Goal: Task Accomplishment & Management: Complete application form

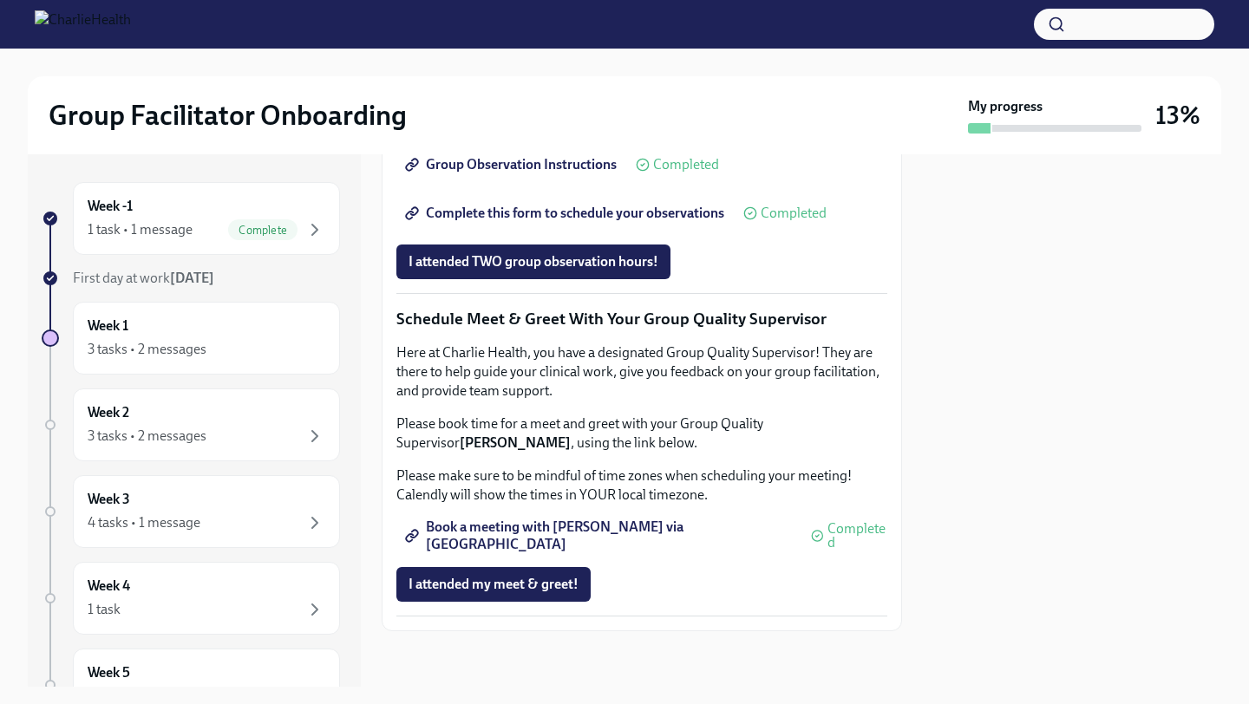
scroll to position [1645, 0]
click at [515, 592] on span "I attended my meet & greet!" at bounding box center [493, 584] width 170 height 17
click at [262, 442] on div "3 tasks • 2 messages" at bounding box center [207, 436] width 238 height 21
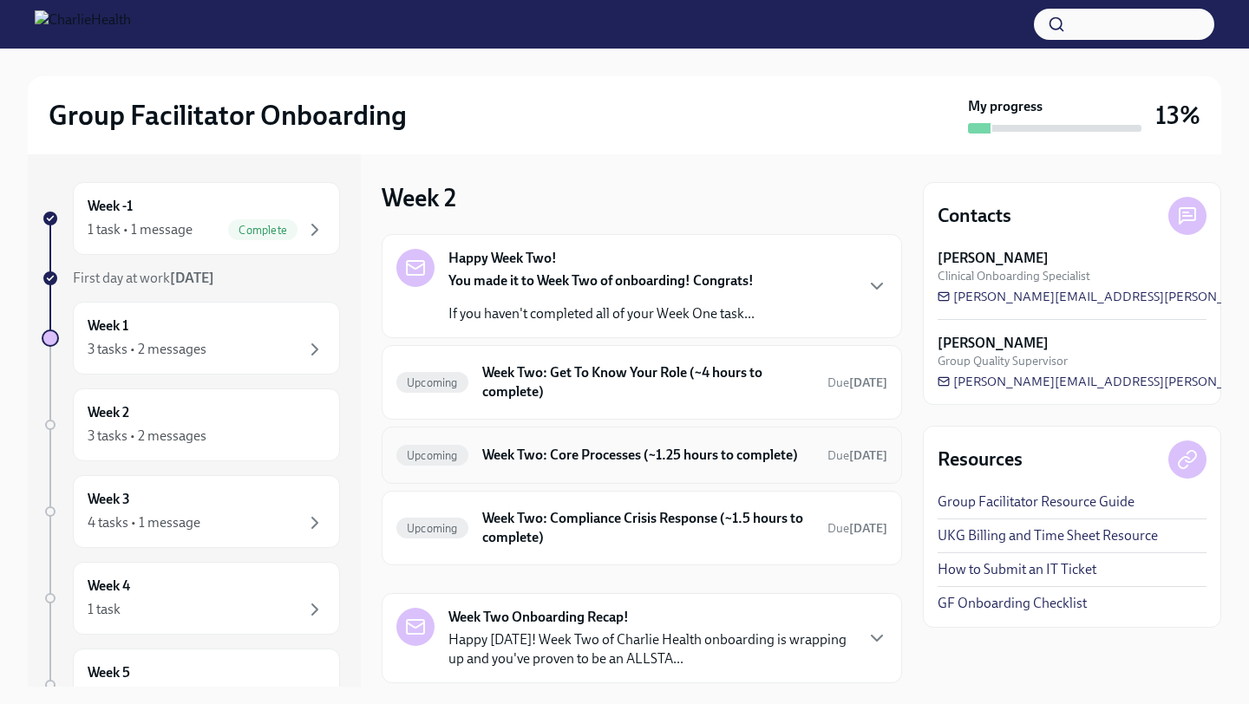
click at [527, 465] on h6 "Week Two: Core Processes (~1.25 hours to complete)" at bounding box center [647, 455] width 331 height 19
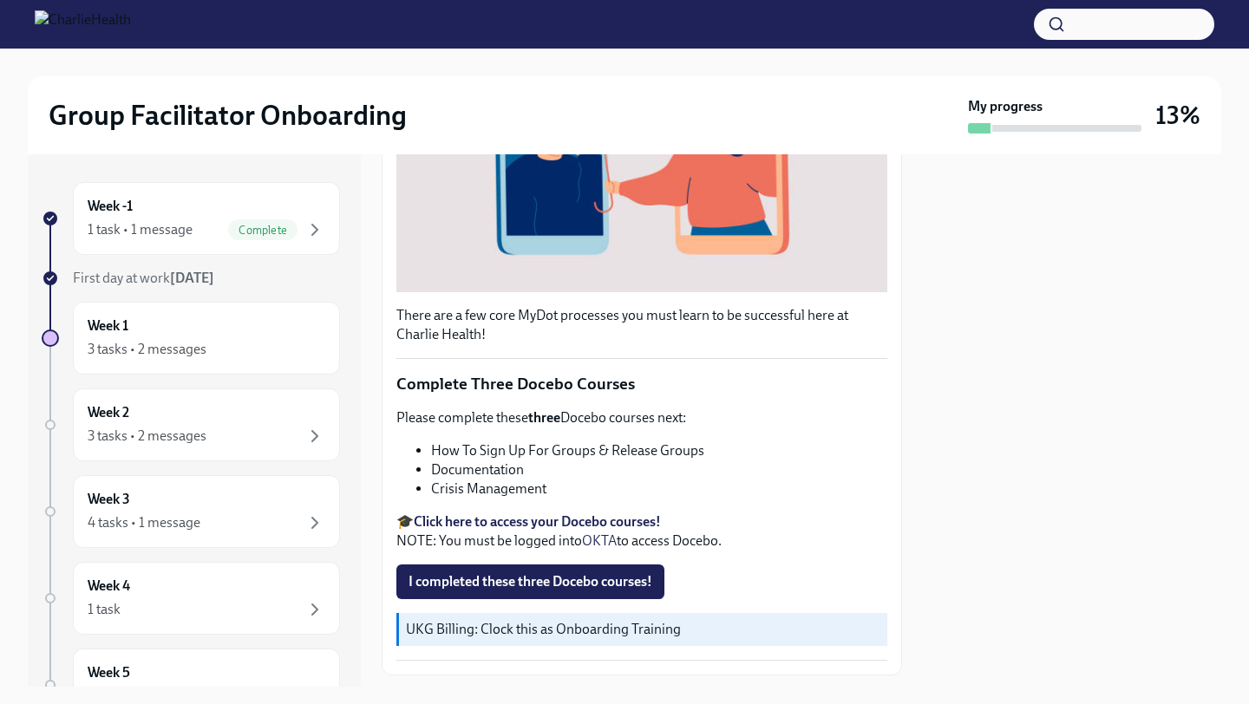
scroll to position [450, 0]
click at [476, 514] on strong "Click here to access your Docebo courses!" at bounding box center [537, 522] width 247 height 16
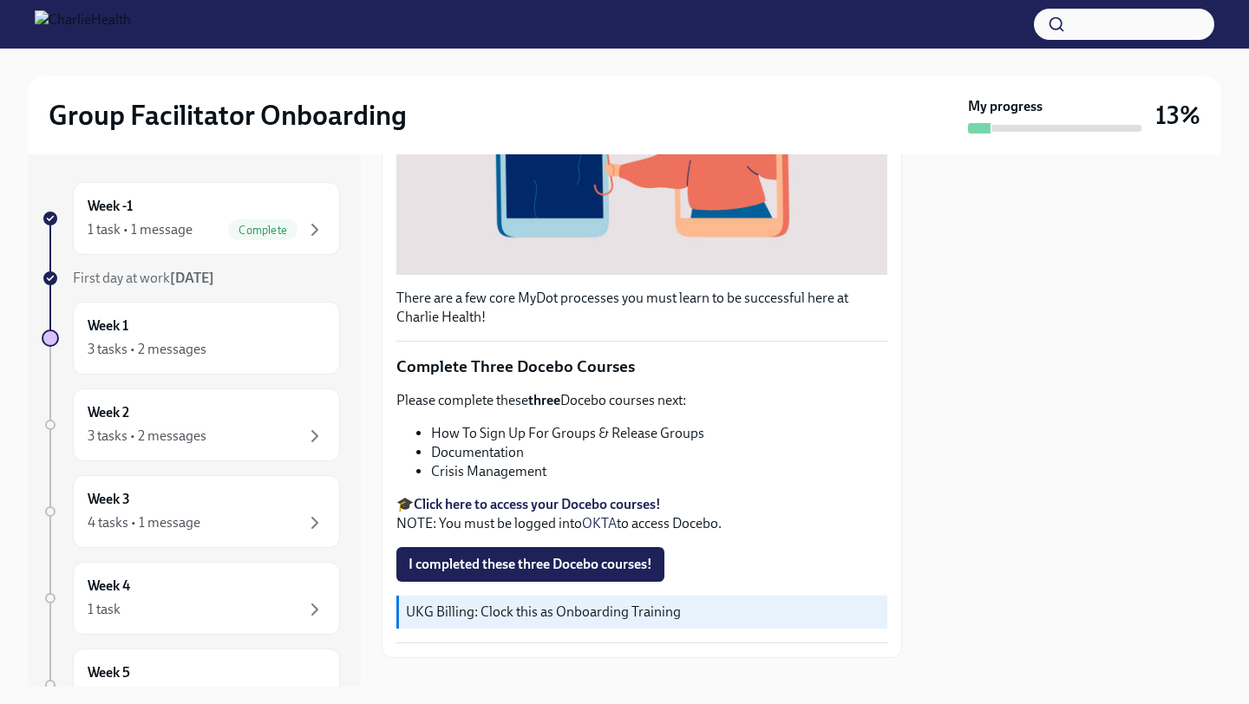
scroll to position [469, 0]
click at [518, 555] on span "I completed these three Docebo courses!" at bounding box center [530, 563] width 244 height 17
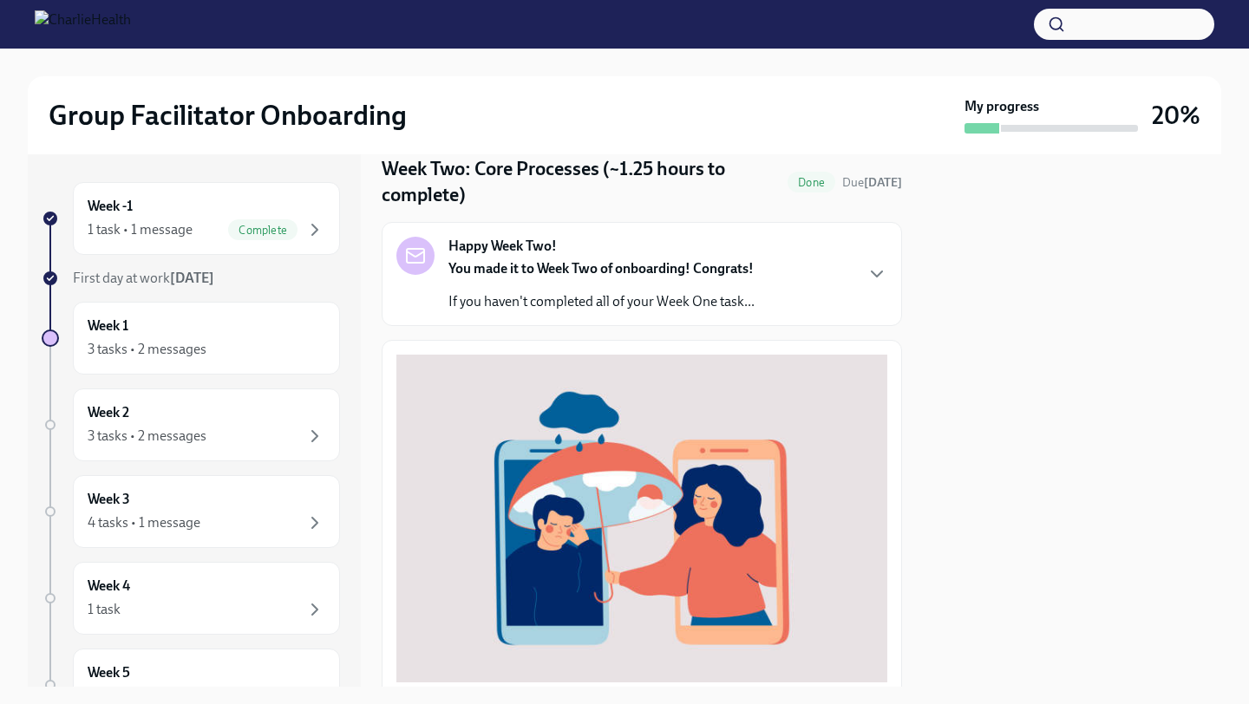
scroll to position [0, 0]
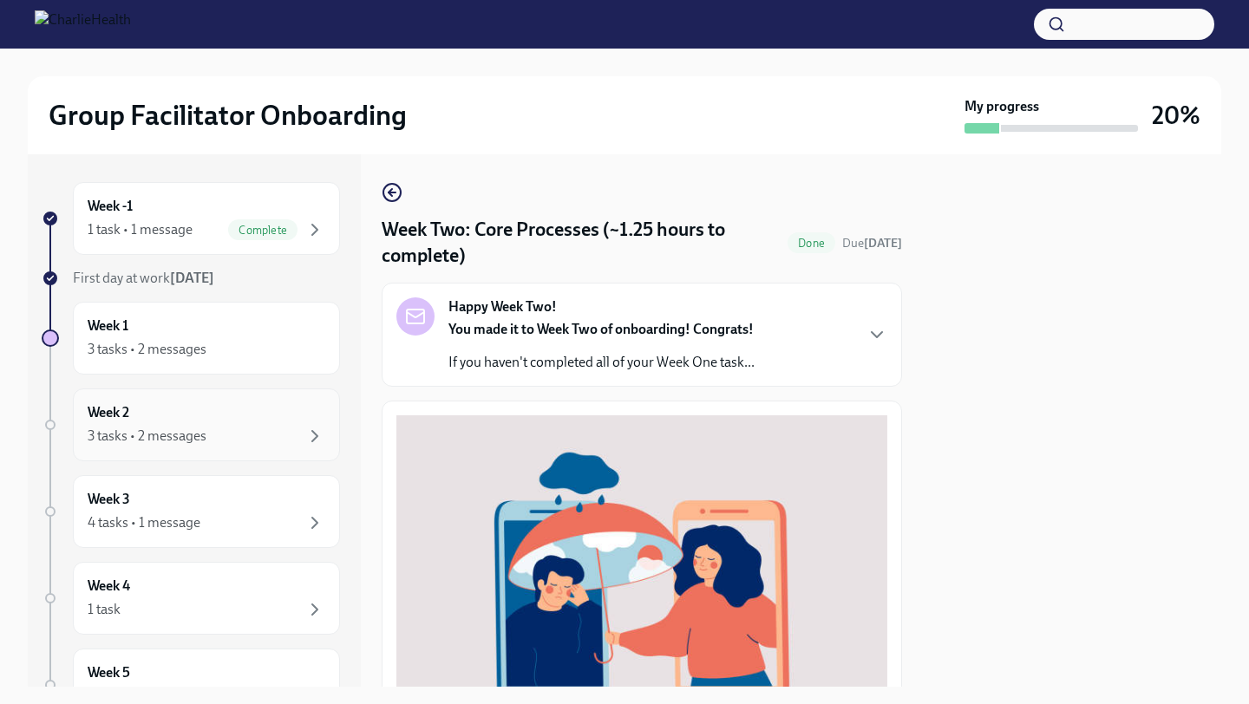
click at [220, 441] on div "3 tasks • 2 messages" at bounding box center [207, 436] width 238 height 21
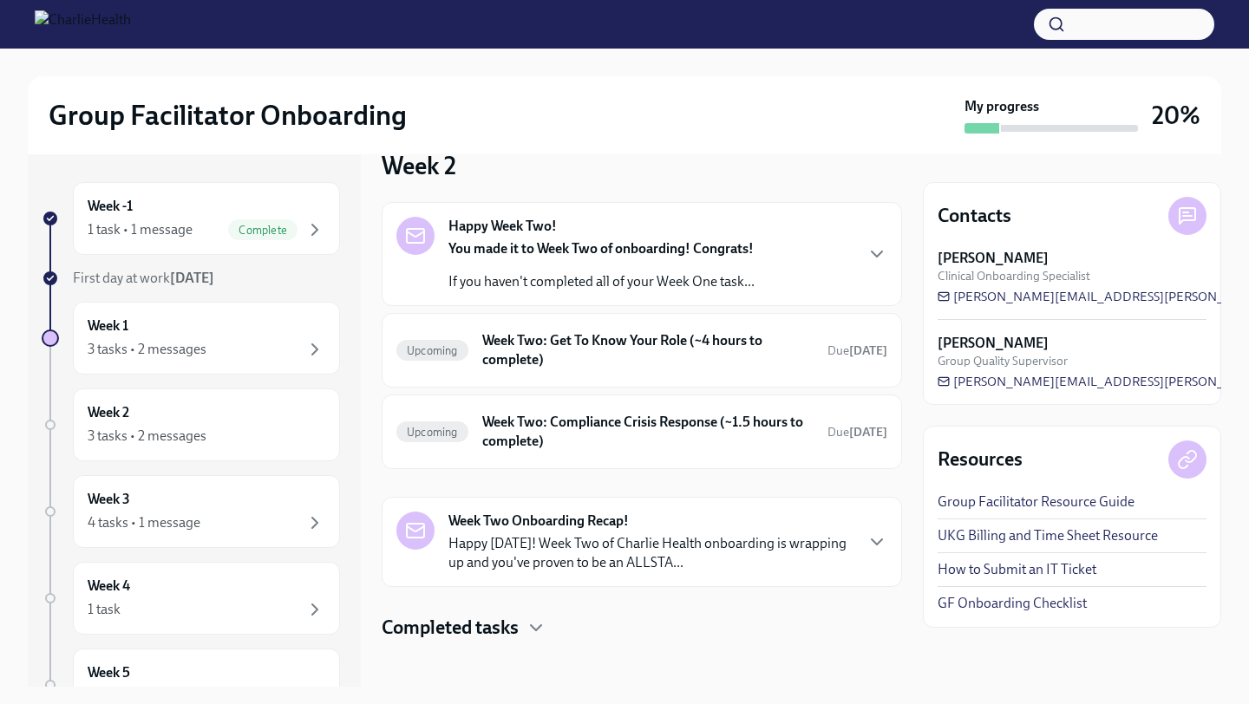
scroll to position [42, 0]
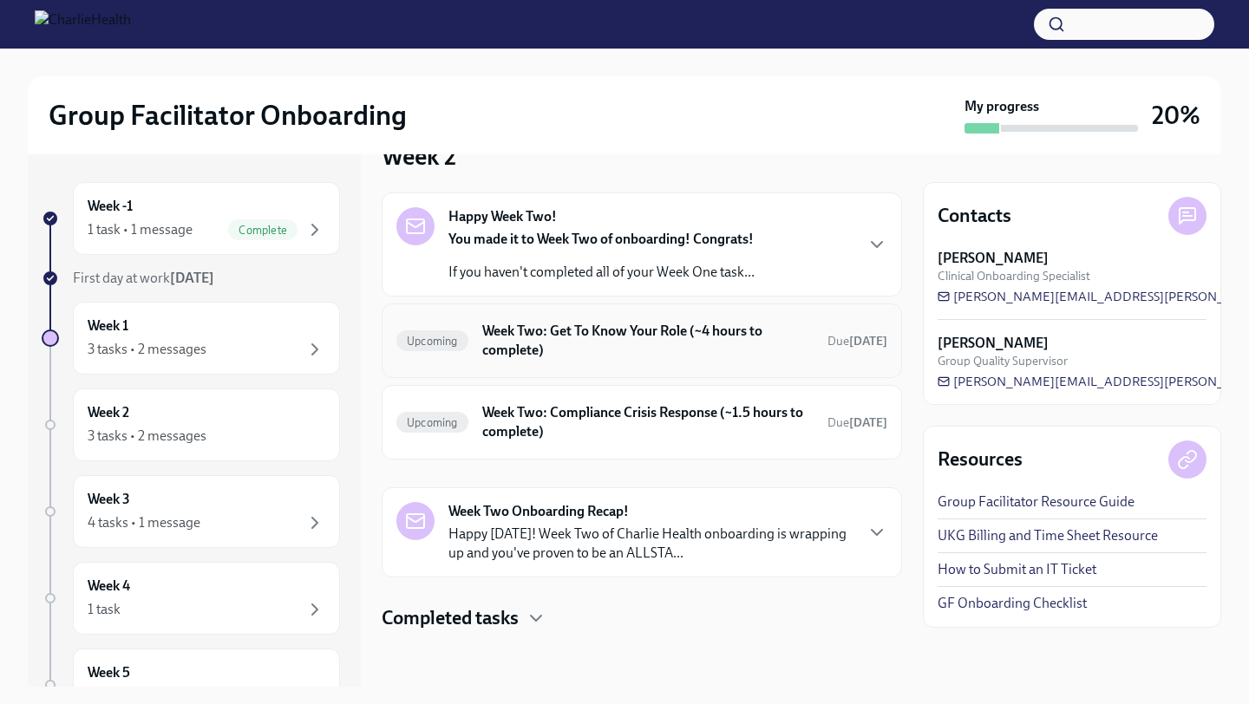
click at [809, 349] on div "Upcoming Week Two: Get To Know Your Role (~4 hours to complete) Due [DATE]" at bounding box center [641, 340] width 491 height 45
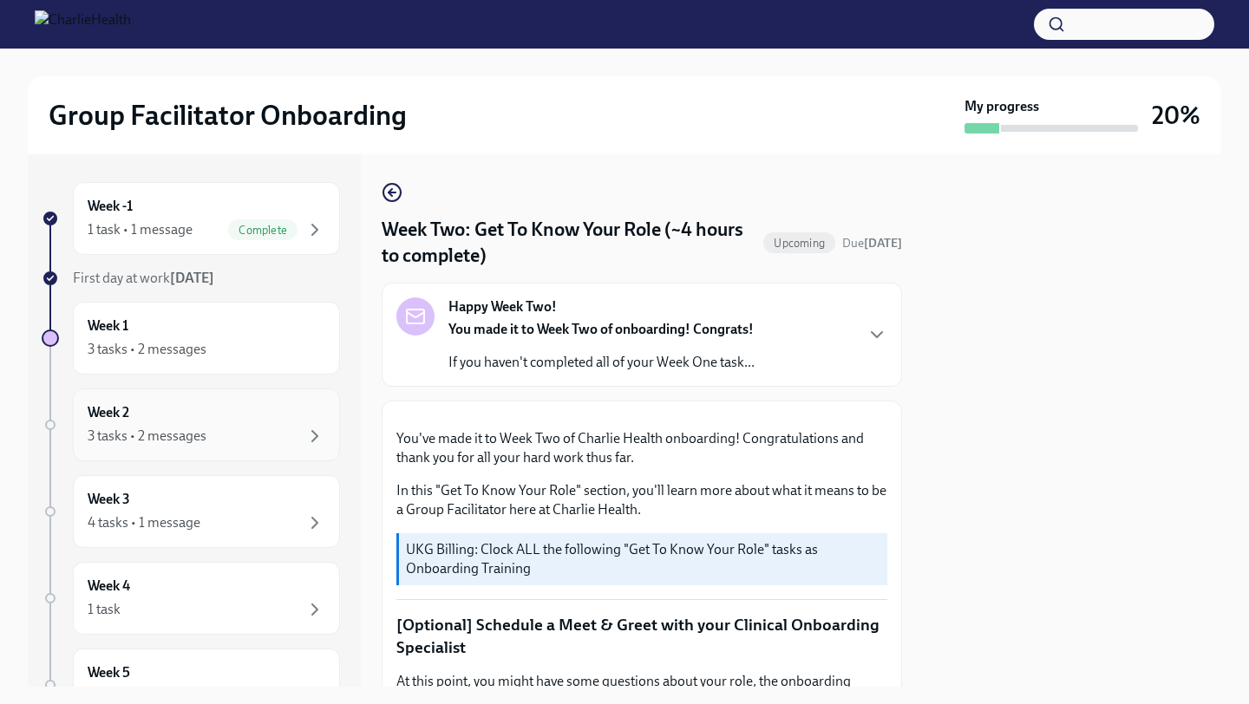
click at [283, 437] on div "3 tasks • 2 messages" at bounding box center [207, 436] width 238 height 21
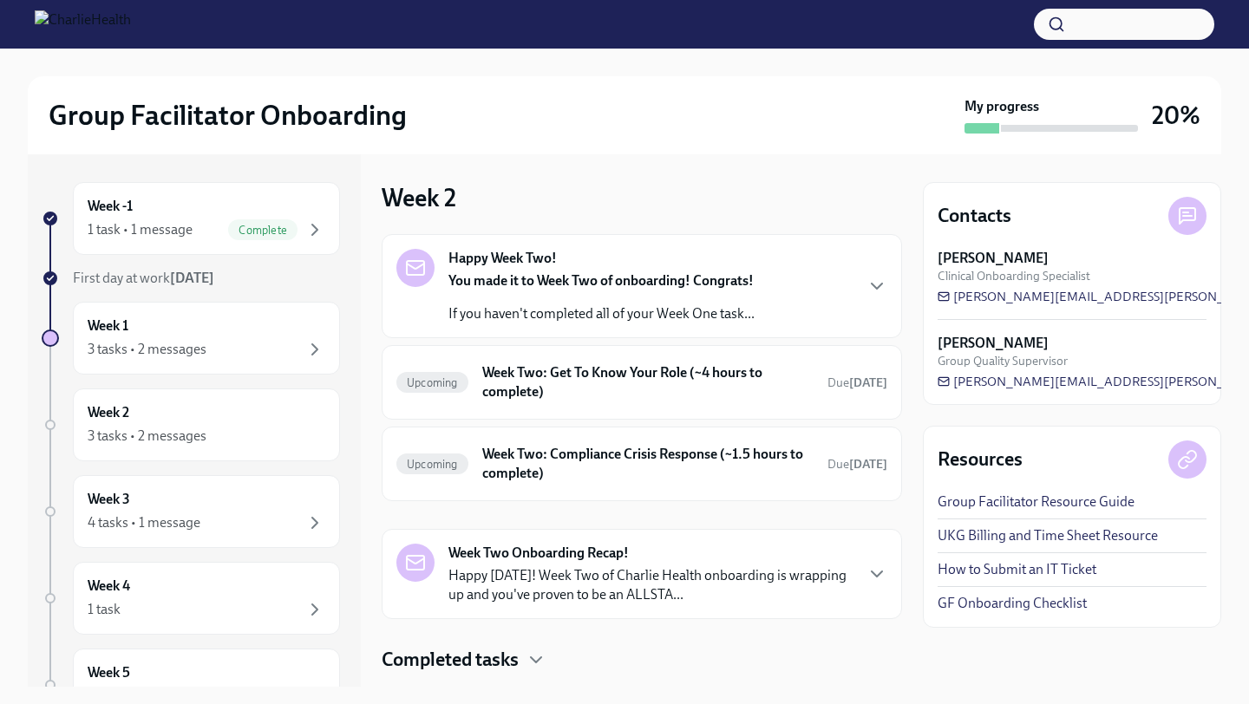
scroll to position [42, 0]
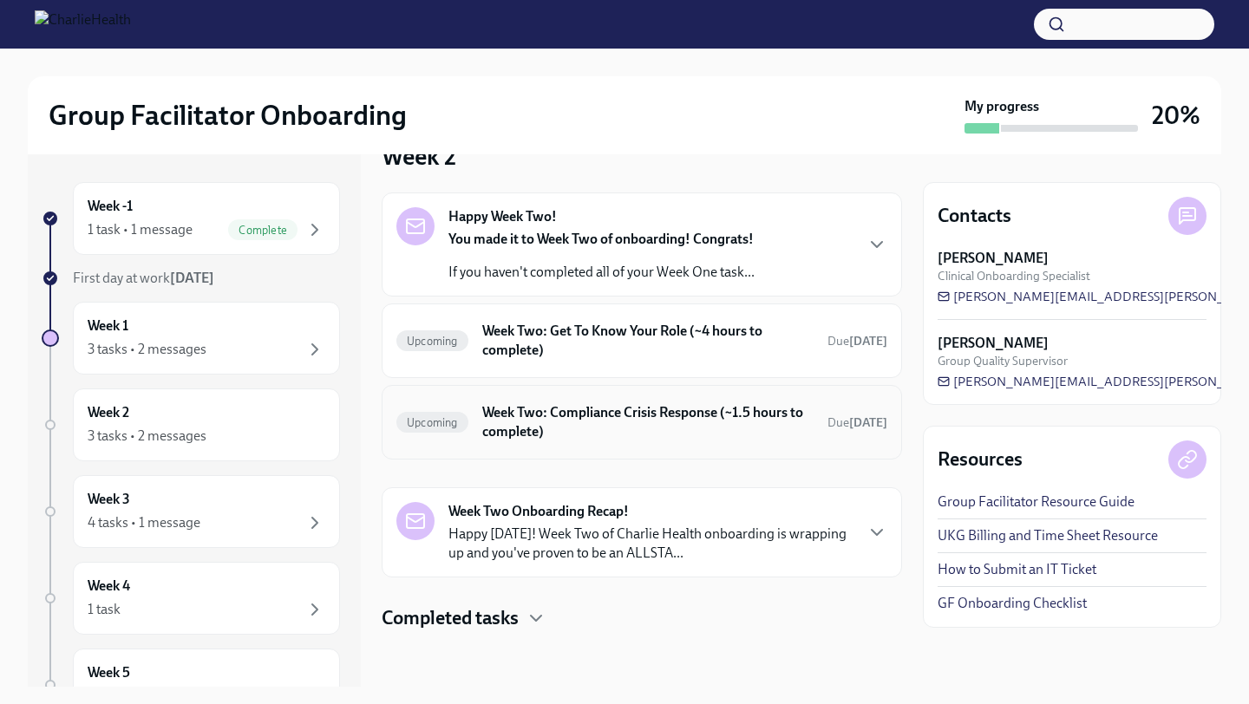
click at [637, 421] on h6 "Week Two: Compliance Crisis Response (~1.5 hours to complete)" at bounding box center [647, 422] width 331 height 38
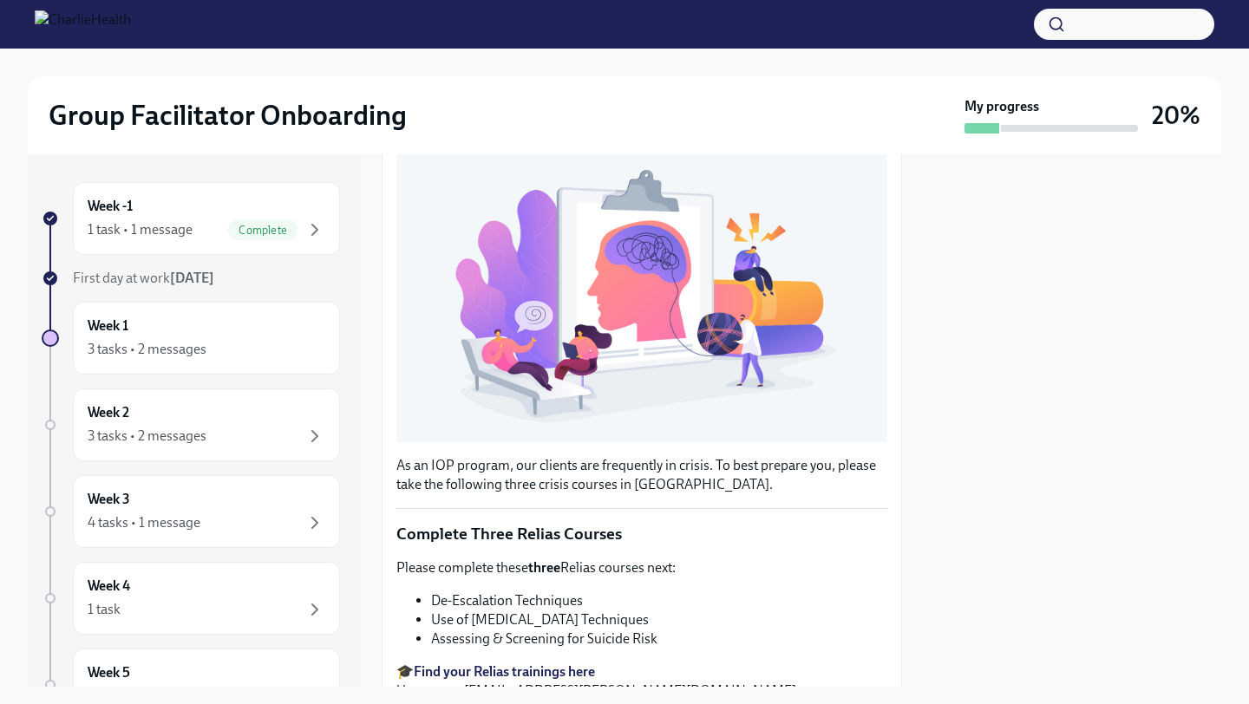
scroll to position [267, 0]
click at [519, 668] on strong "Find your Relias trainings here" at bounding box center [504, 672] width 181 height 16
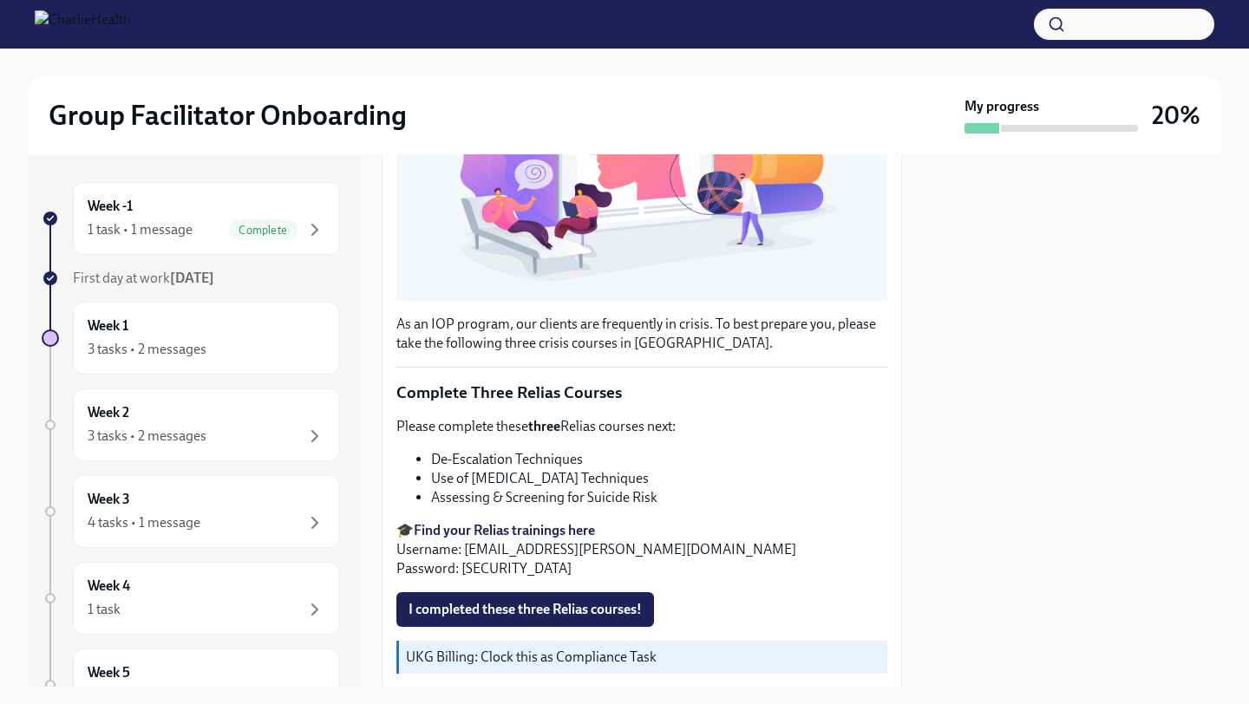
scroll to position [474, 0]
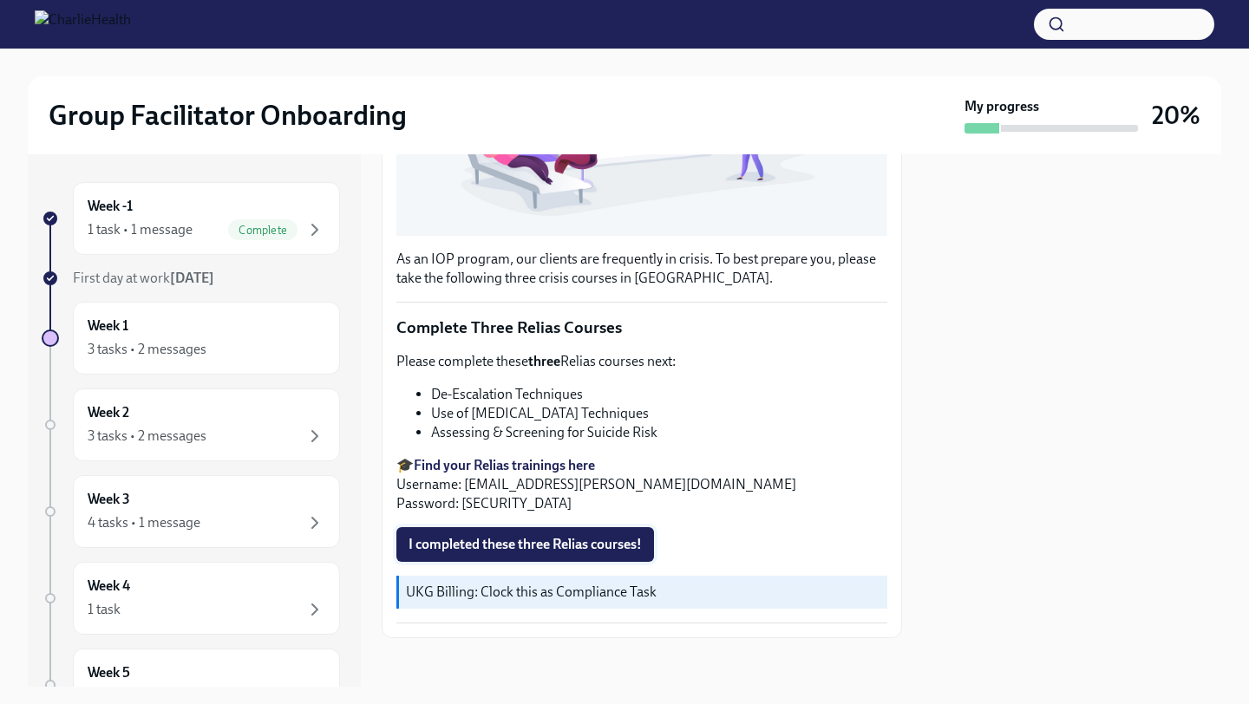
click at [557, 541] on span "I completed these three Relias courses!" at bounding box center [524, 544] width 233 height 17
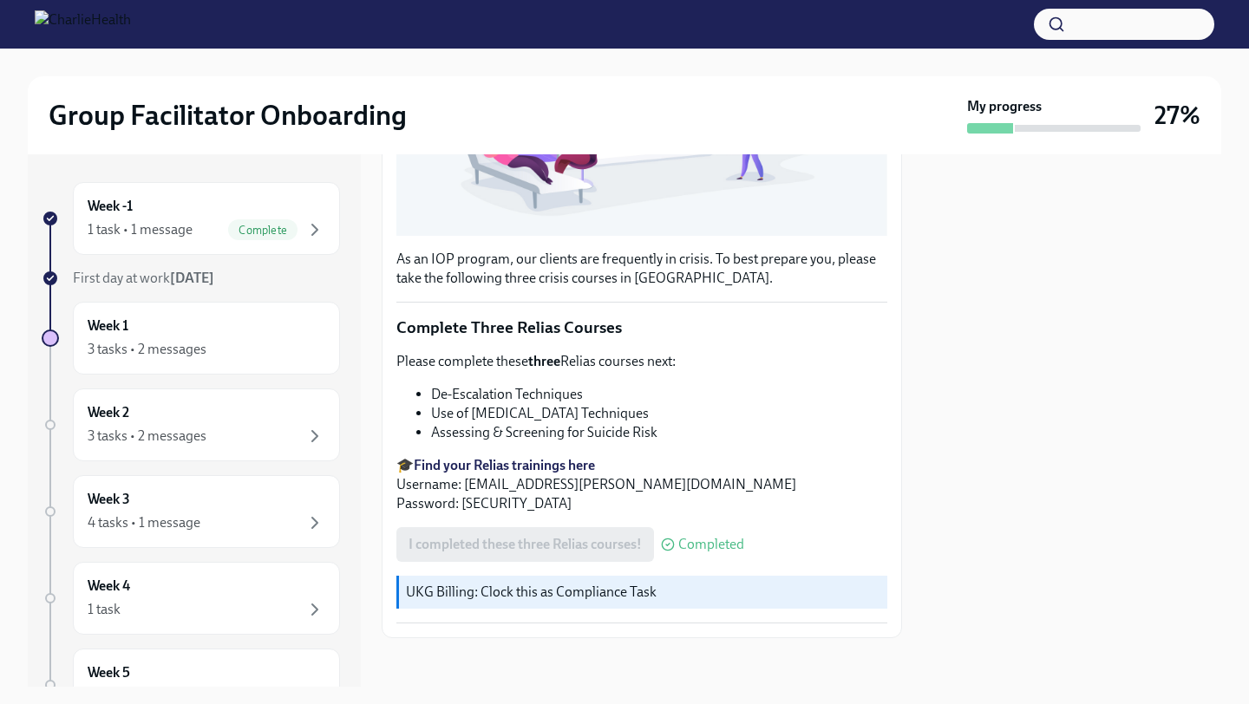
scroll to position [0, 0]
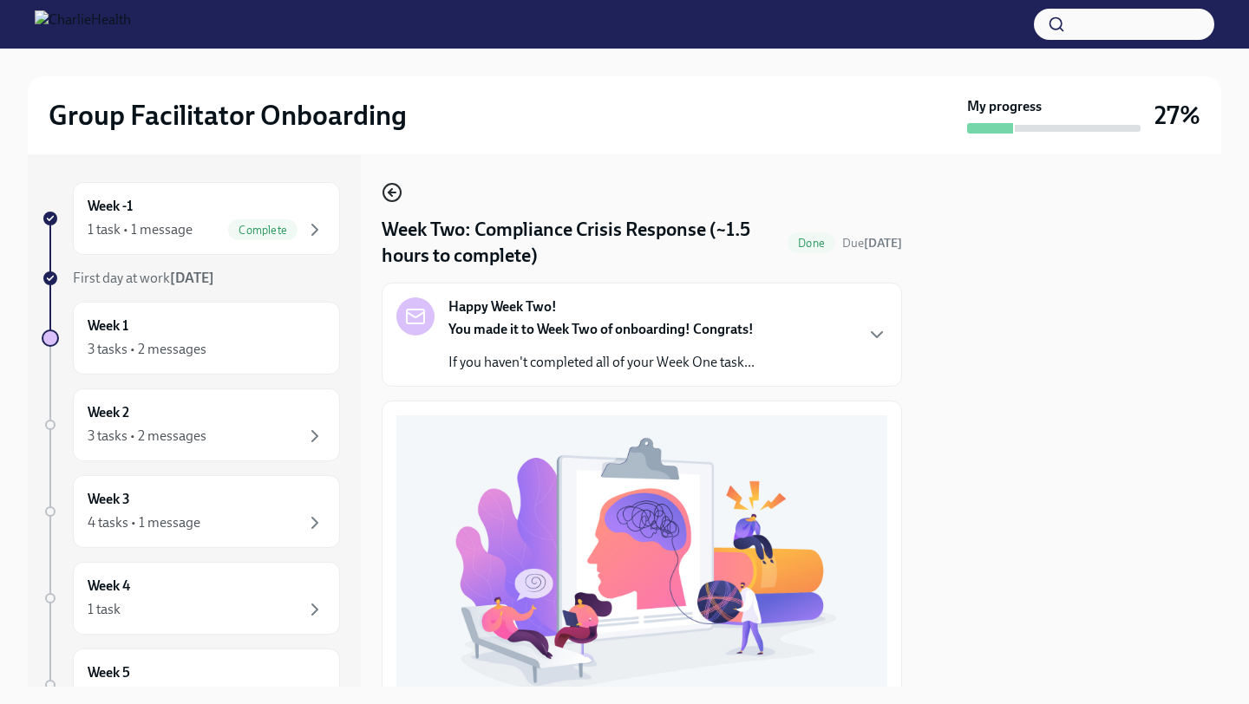
click at [394, 195] on icon "button" at bounding box center [392, 192] width 21 height 21
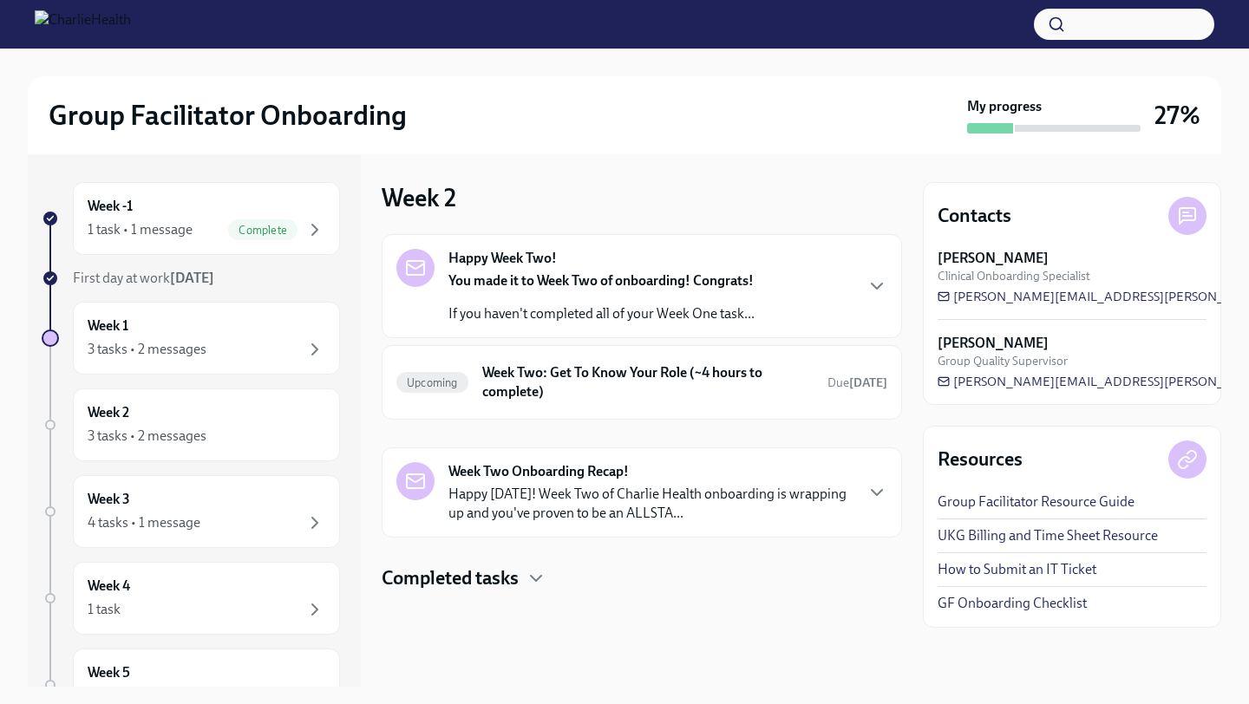
click at [705, 506] on p "Happy [DATE]! Week Two of Charlie Health onboarding is wrapping up and you've p…" at bounding box center [650, 504] width 404 height 38
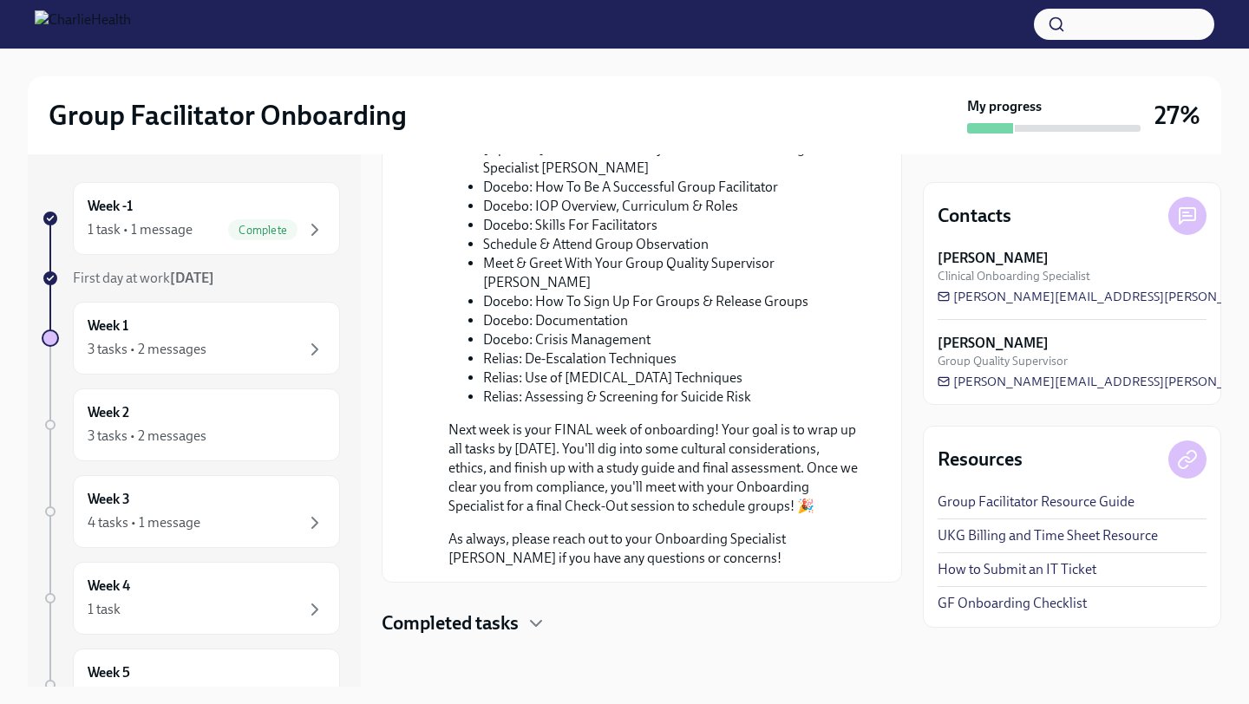
scroll to position [764, 0]
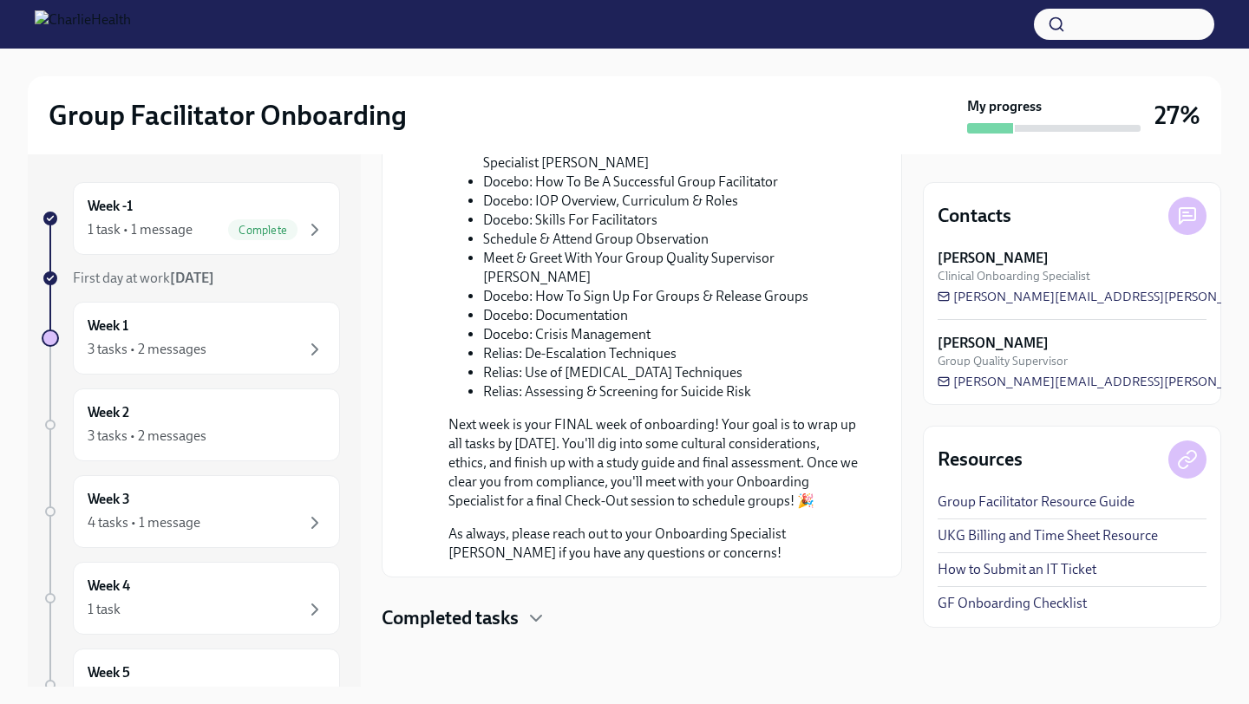
click at [494, 610] on h4 "Completed tasks" at bounding box center [450, 618] width 137 height 26
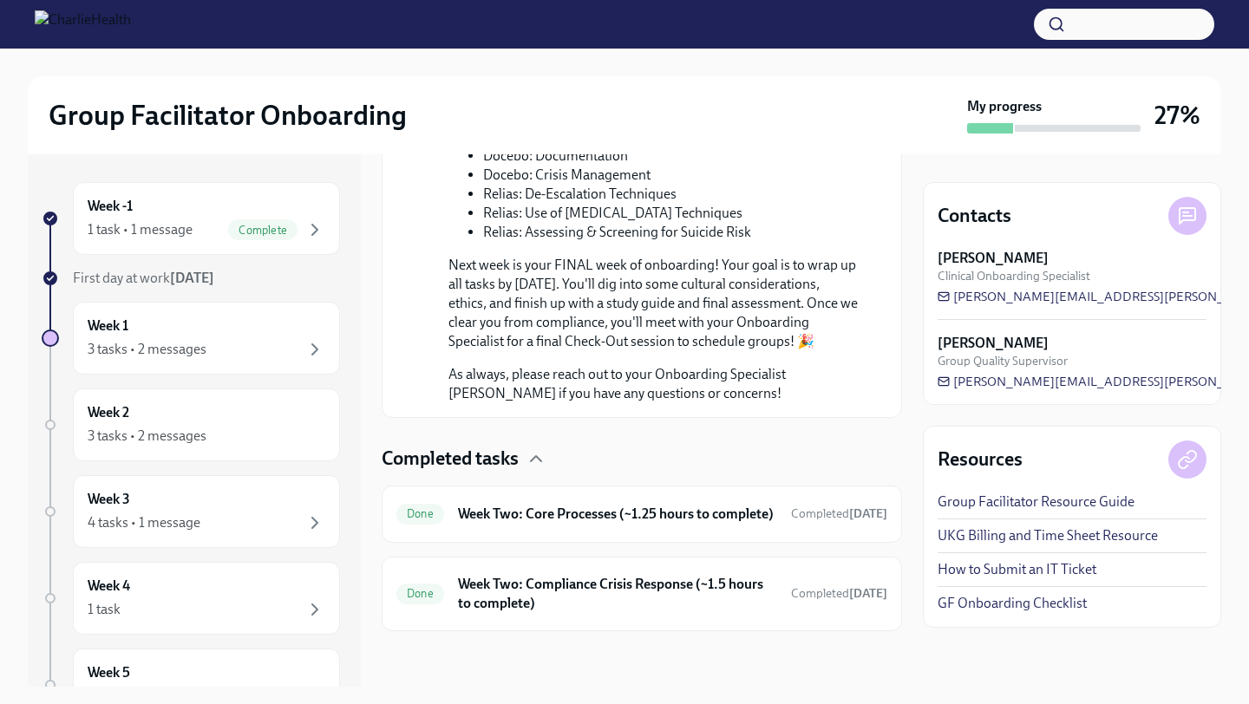
scroll to position [0, 0]
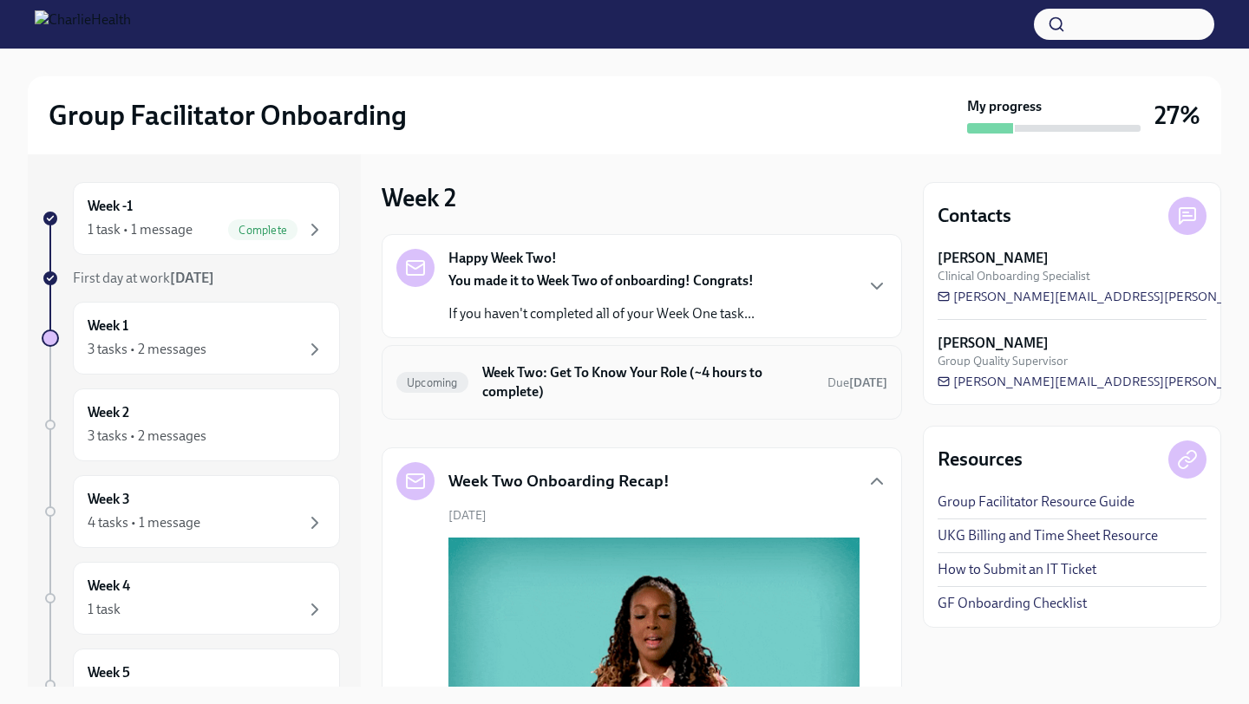
click at [628, 370] on h6 "Week Two: Get To Know Your Role (~4 hours to complete)" at bounding box center [647, 382] width 331 height 38
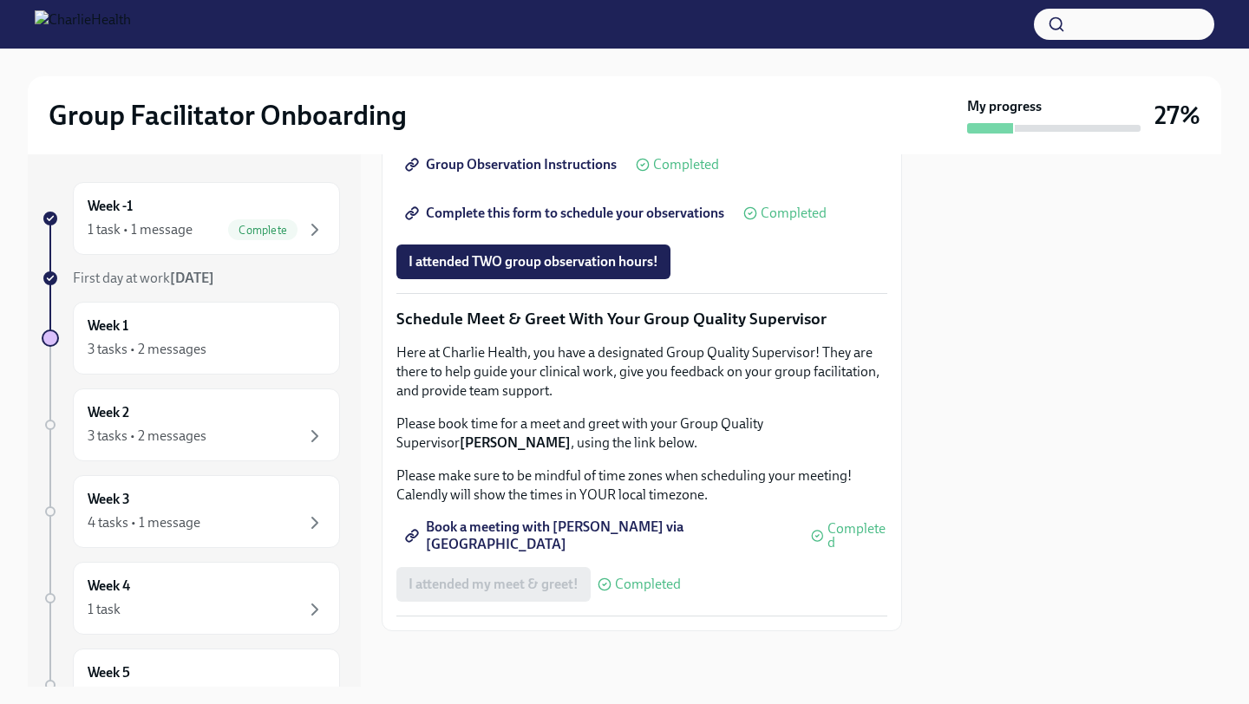
scroll to position [1645, 0]
click at [607, 262] on span "I attended TWO group observation hours!" at bounding box center [533, 261] width 250 height 17
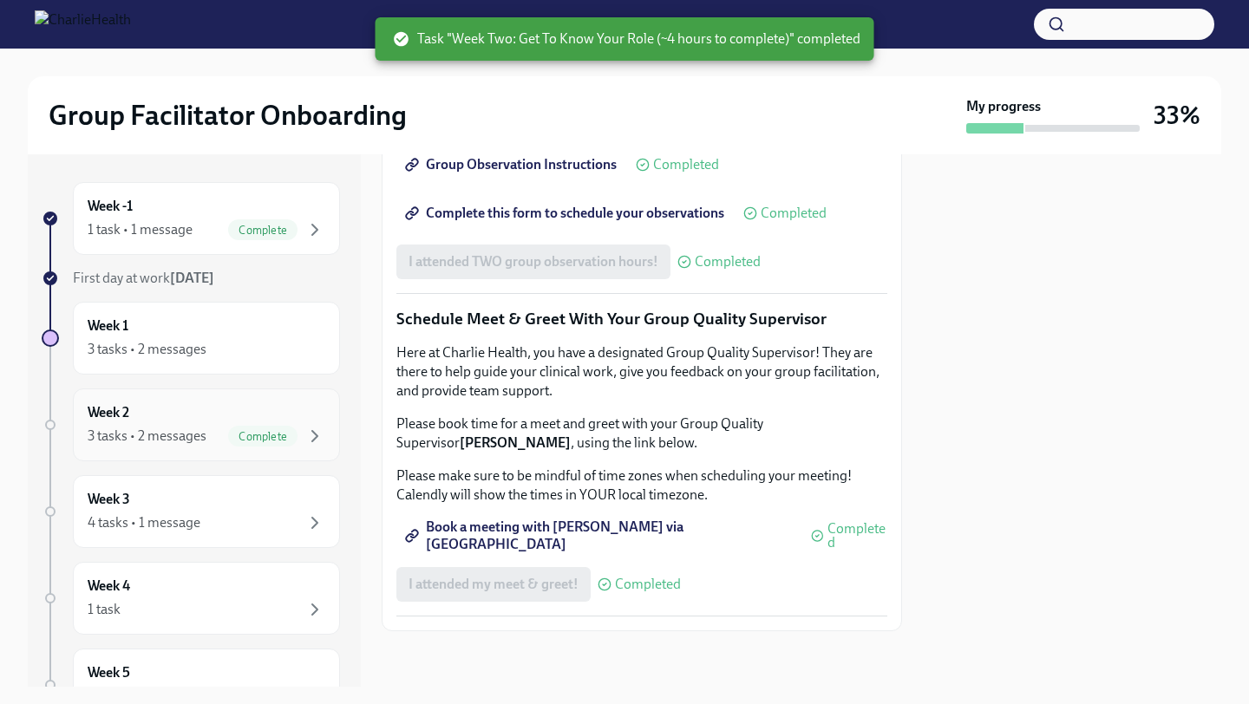
click at [218, 413] on div "Week 2 3 tasks • 2 messages Complete" at bounding box center [207, 424] width 238 height 43
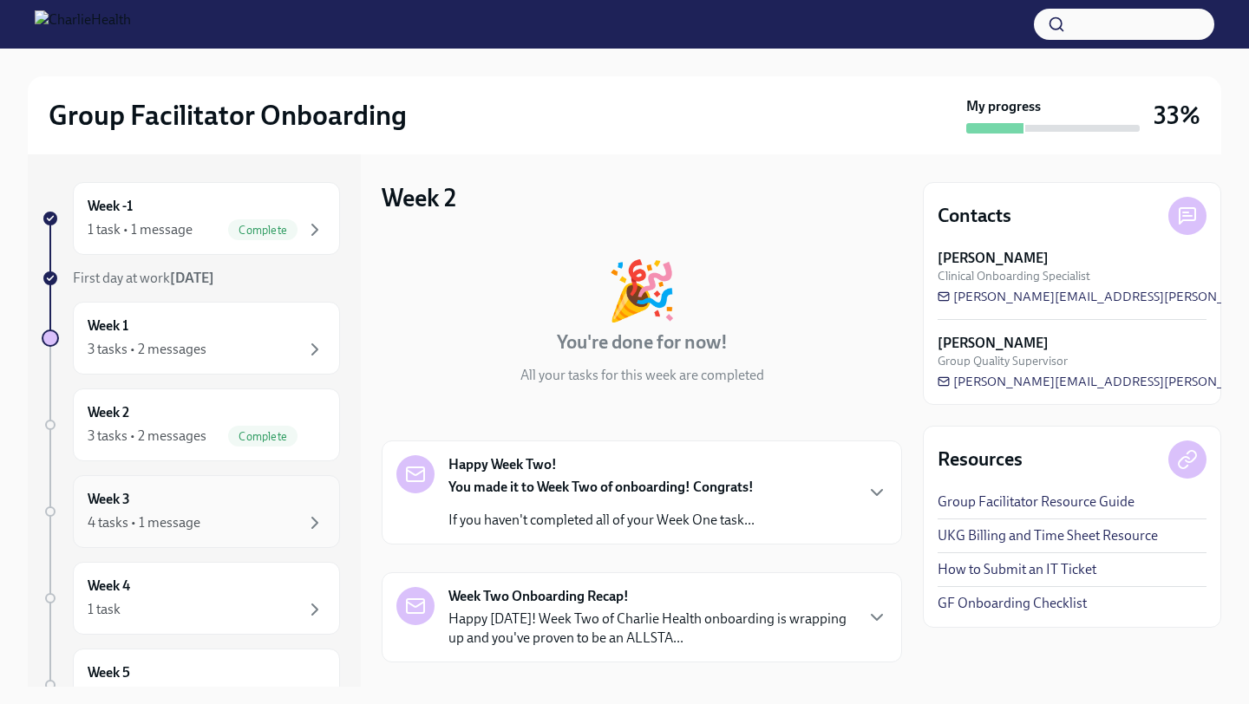
click at [239, 512] on div "Week 3 4 tasks • 1 message" at bounding box center [207, 511] width 238 height 43
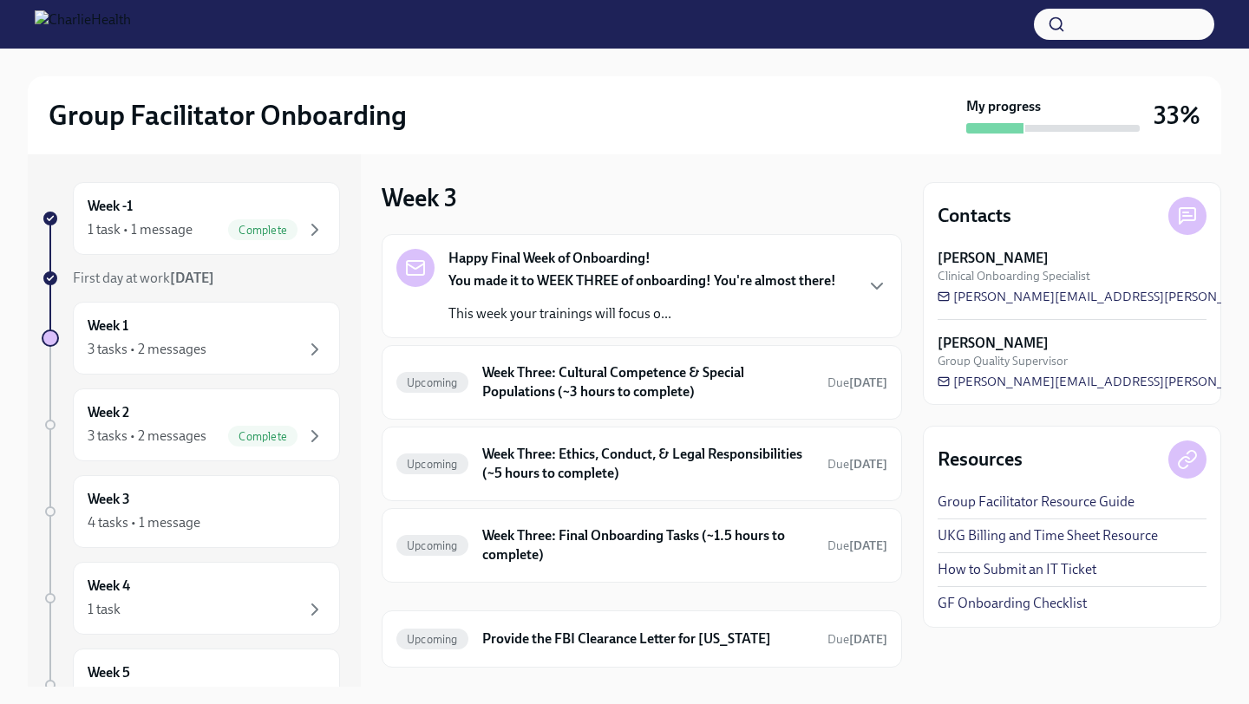
click at [649, 314] on p "This week your trainings will focus o..." at bounding box center [642, 313] width 388 height 19
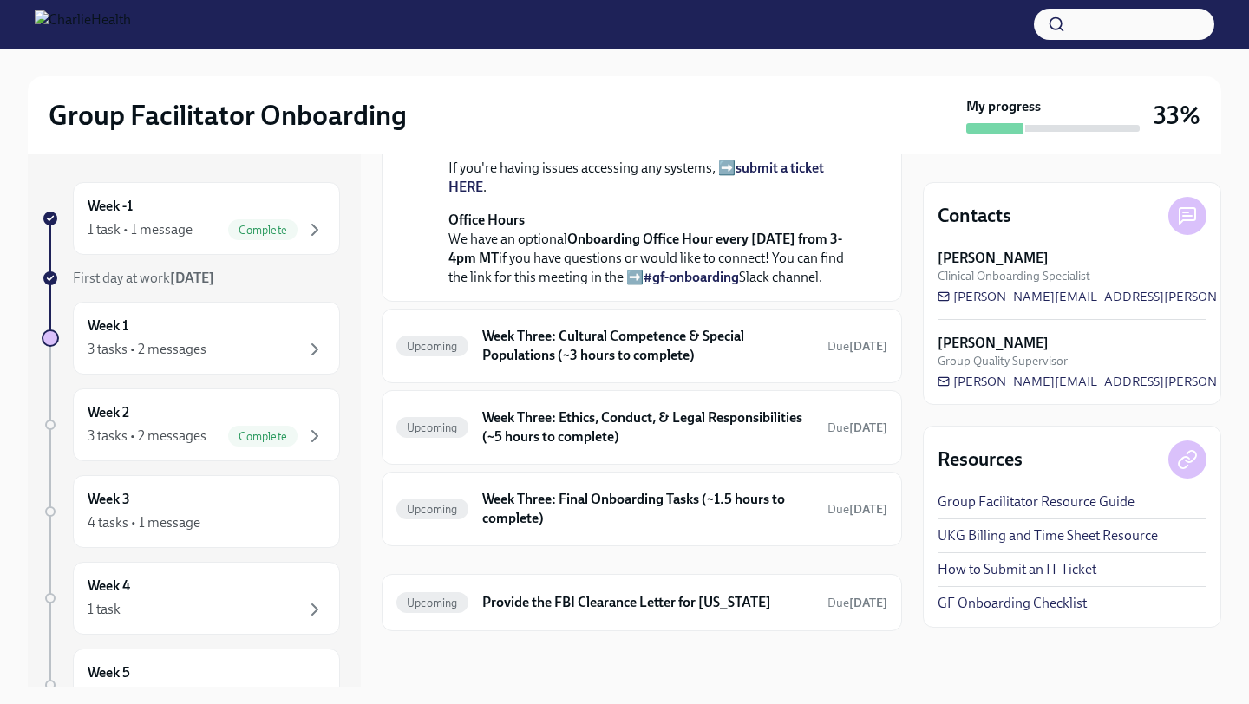
scroll to position [726, 0]
click at [784, 328] on h6 "Week Three: Cultural Competence & Special Populations (~3 hours to complete)" at bounding box center [647, 346] width 331 height 38
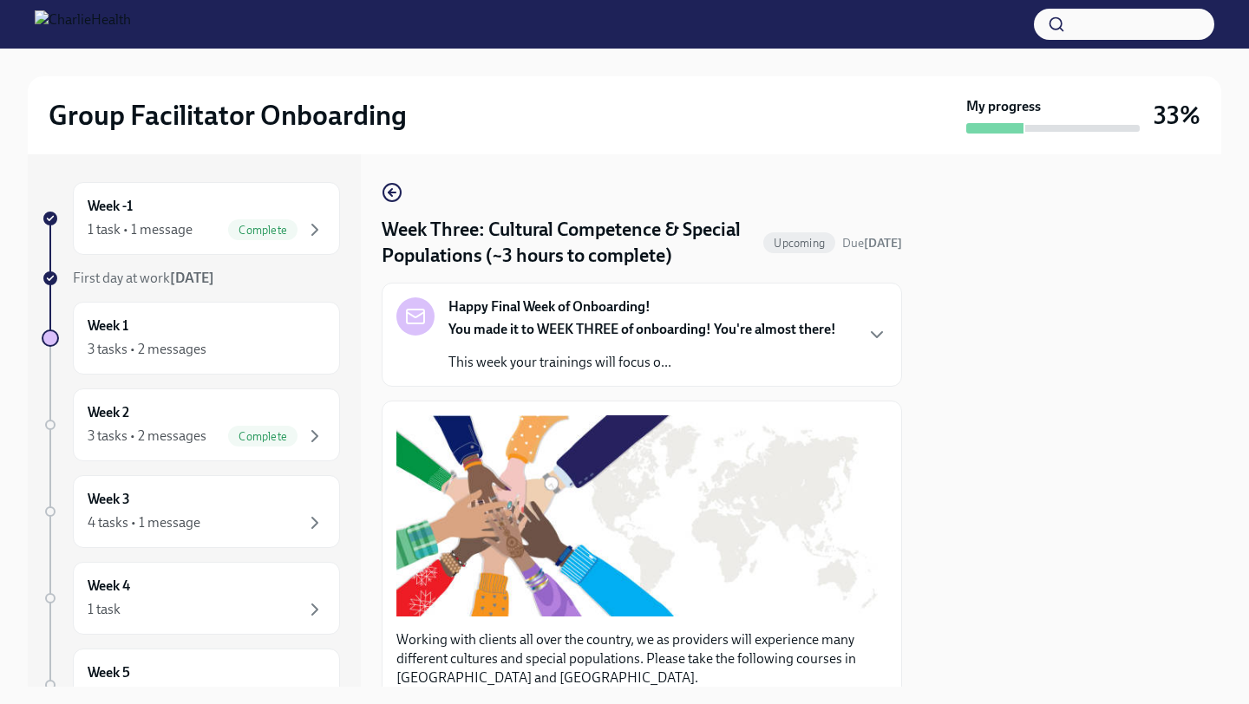
click at [386, 181] on div "Week Three: Cultural Competence & Special Populations (~3 hours to complete) Up…" at bounding box center [642, 420] width 520 height 532
click at [391, 194] on icon "button" at bounding box center [392, 192] width 21 height 21
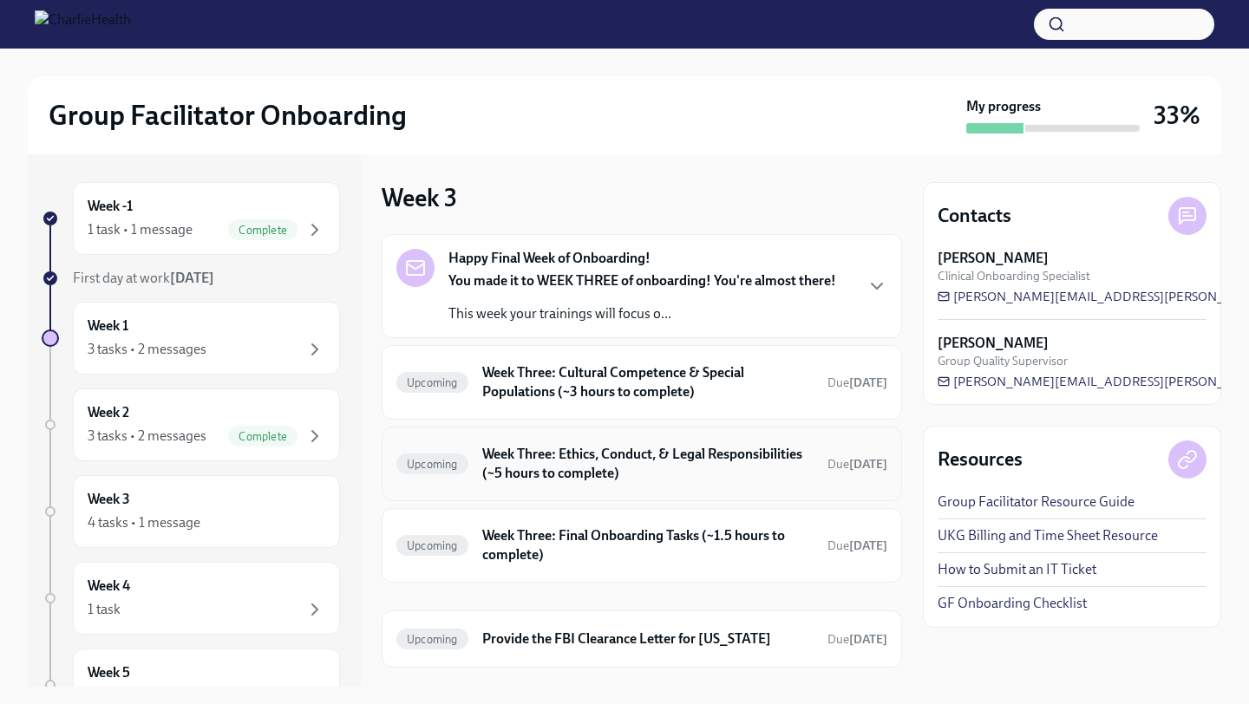
click at [617, 476] on h6 "Week Three: Ethics, Conduct, & Legal Responsibilities (~5 hours to complete)" at bounding box center [647, 464] width 331 height 38
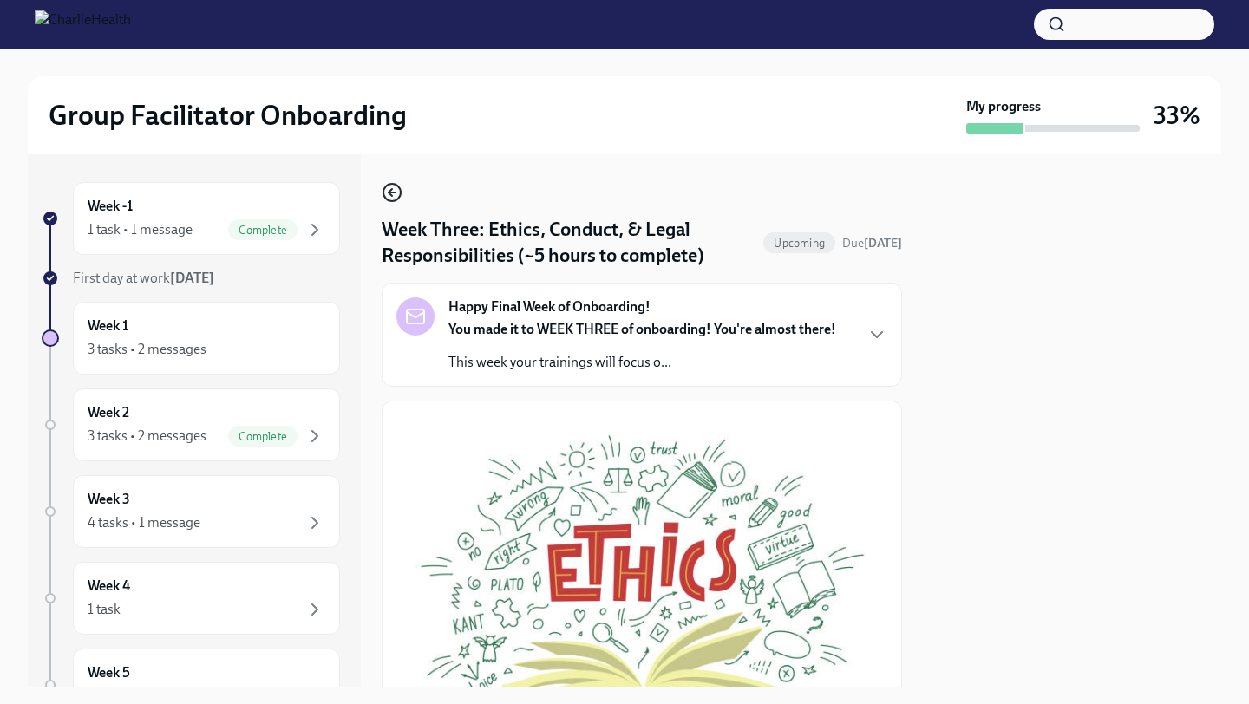
click at [394, 187] on icon "button" at bounding box center [392, 192] width 21 height 21
